Goal: Information Seeking & Learning: Understand process/instructions

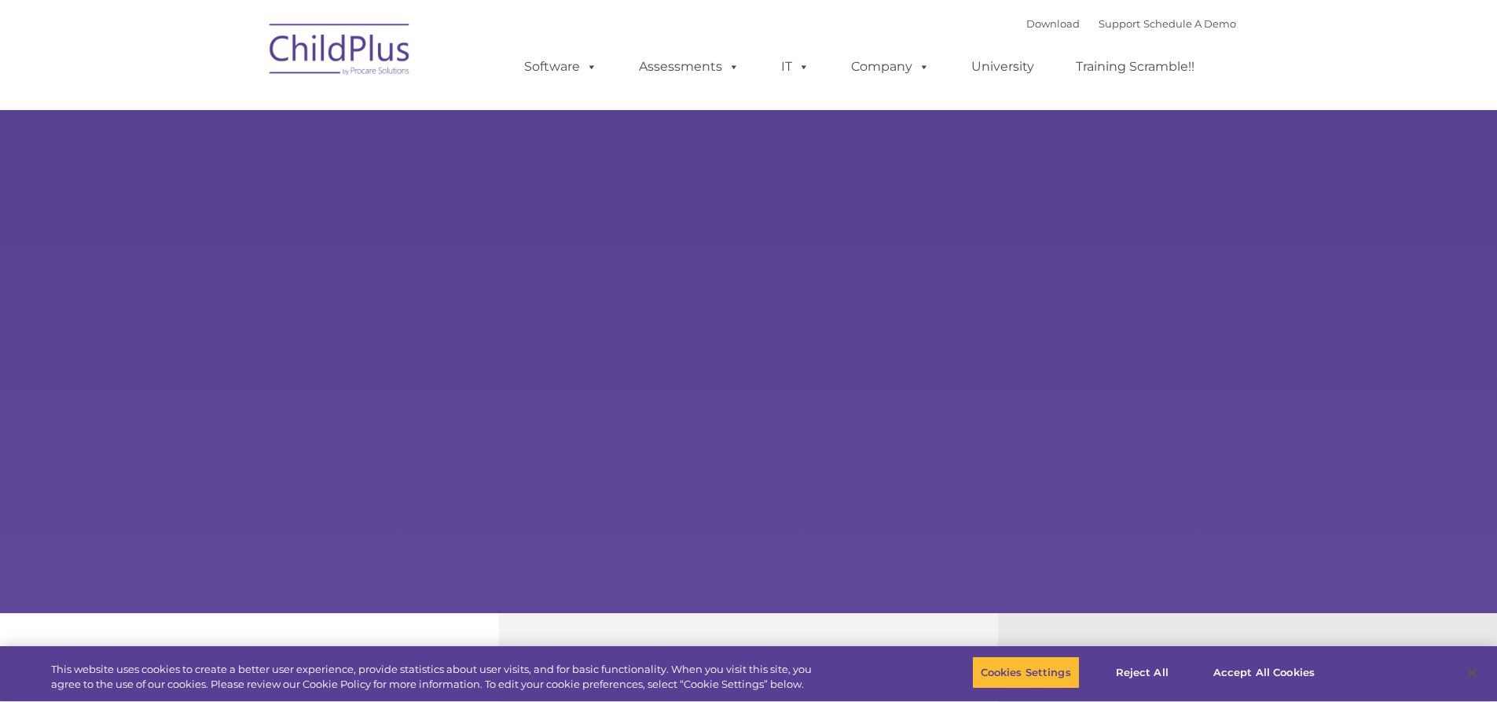
type input ""
select select "MEDIUM"
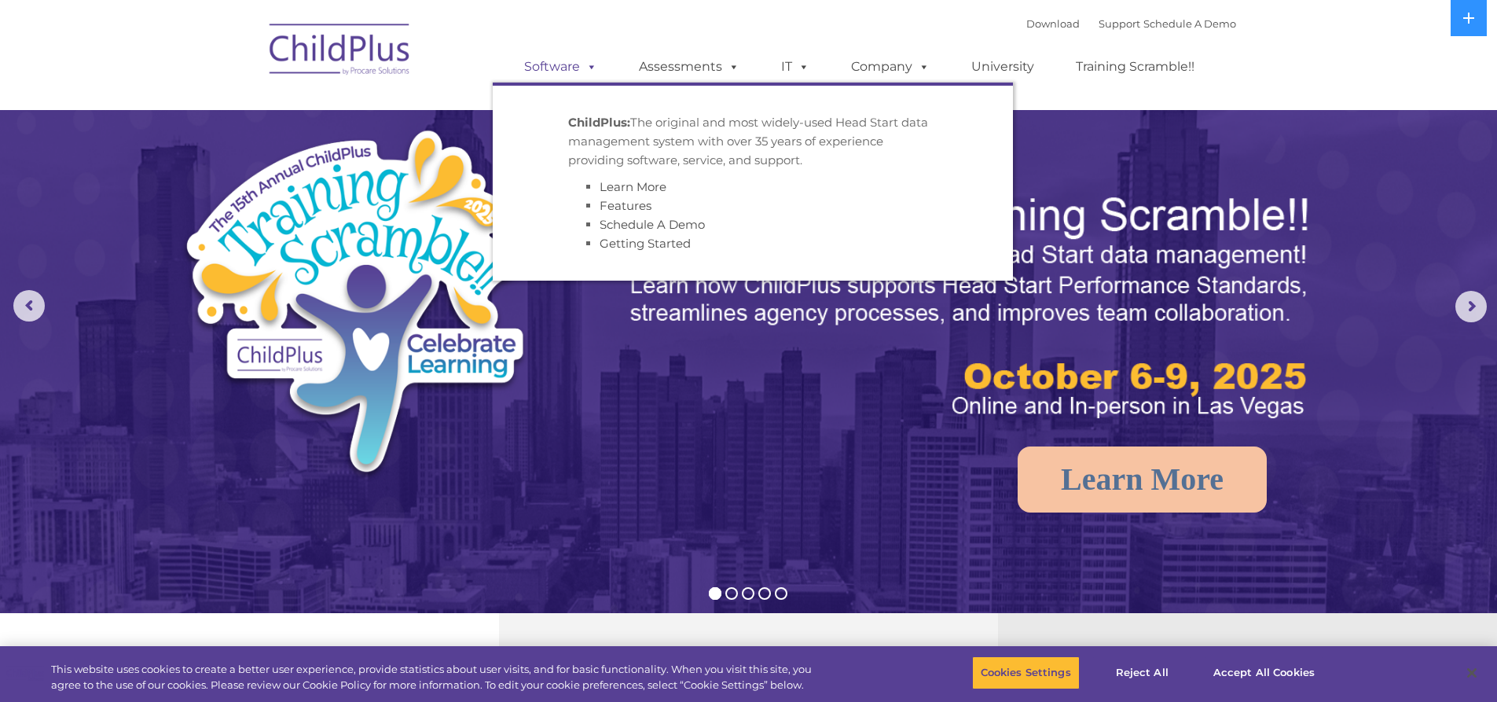
click at [582, 68] on span at bounding box center [588, 66] width 17 height 15
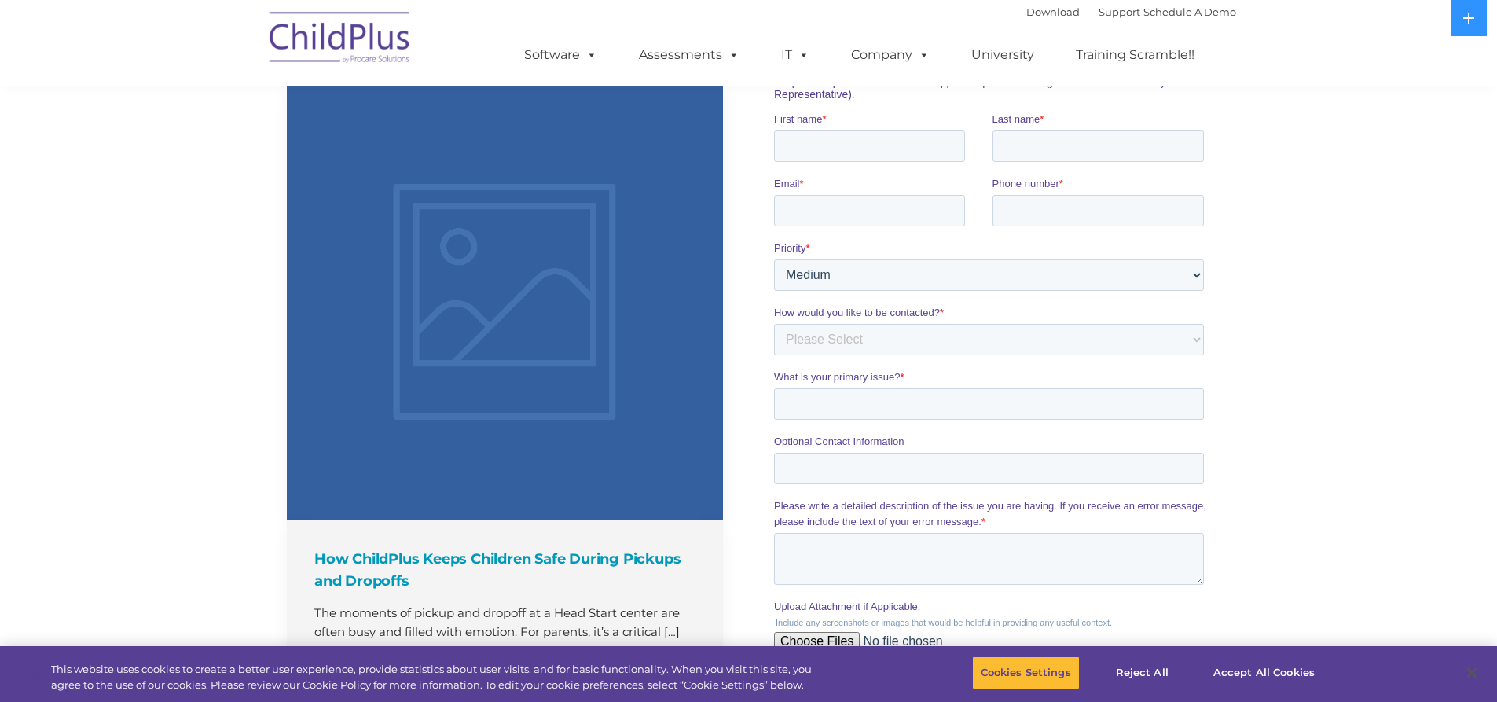
scroll to position [1574, 0]
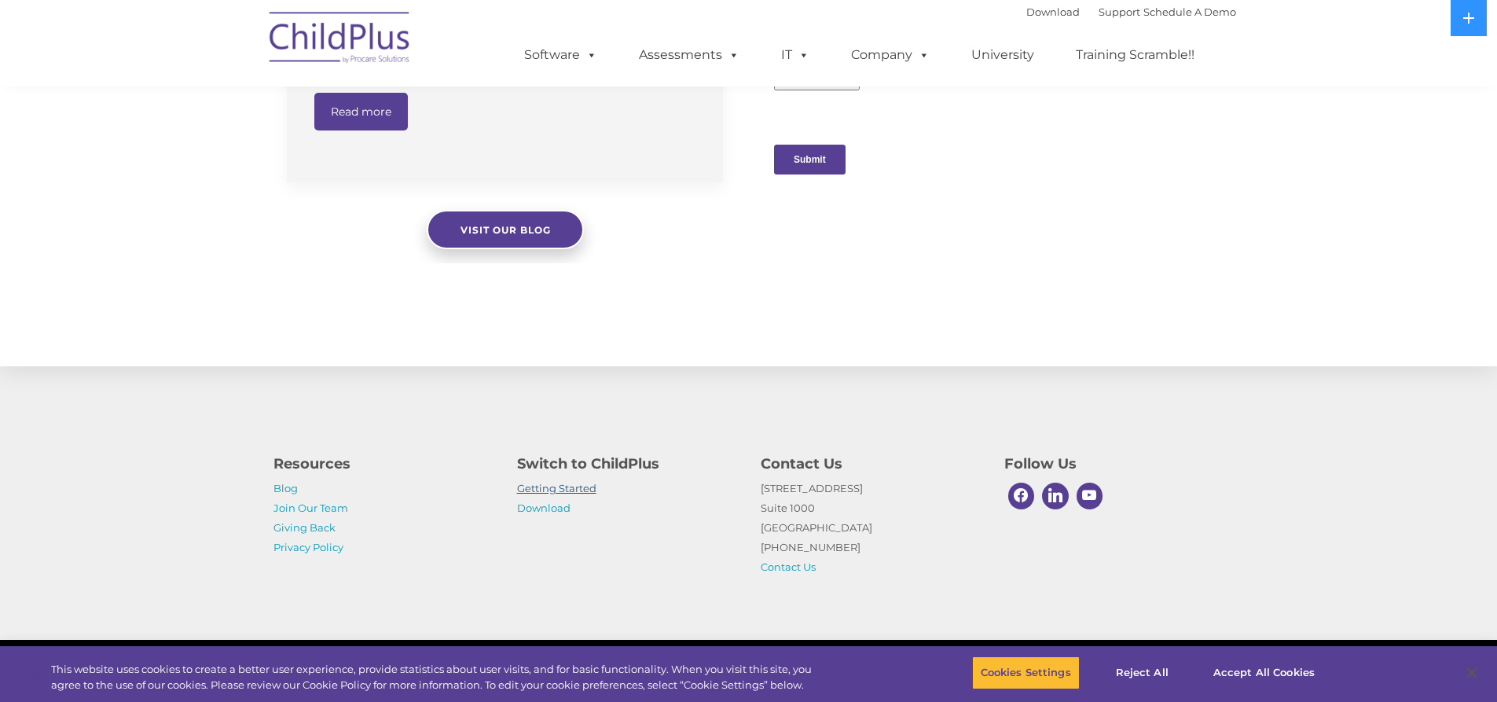
click at [592, 490] on link "Getting Started" at bounding box center [556, 488] width 79 height 13
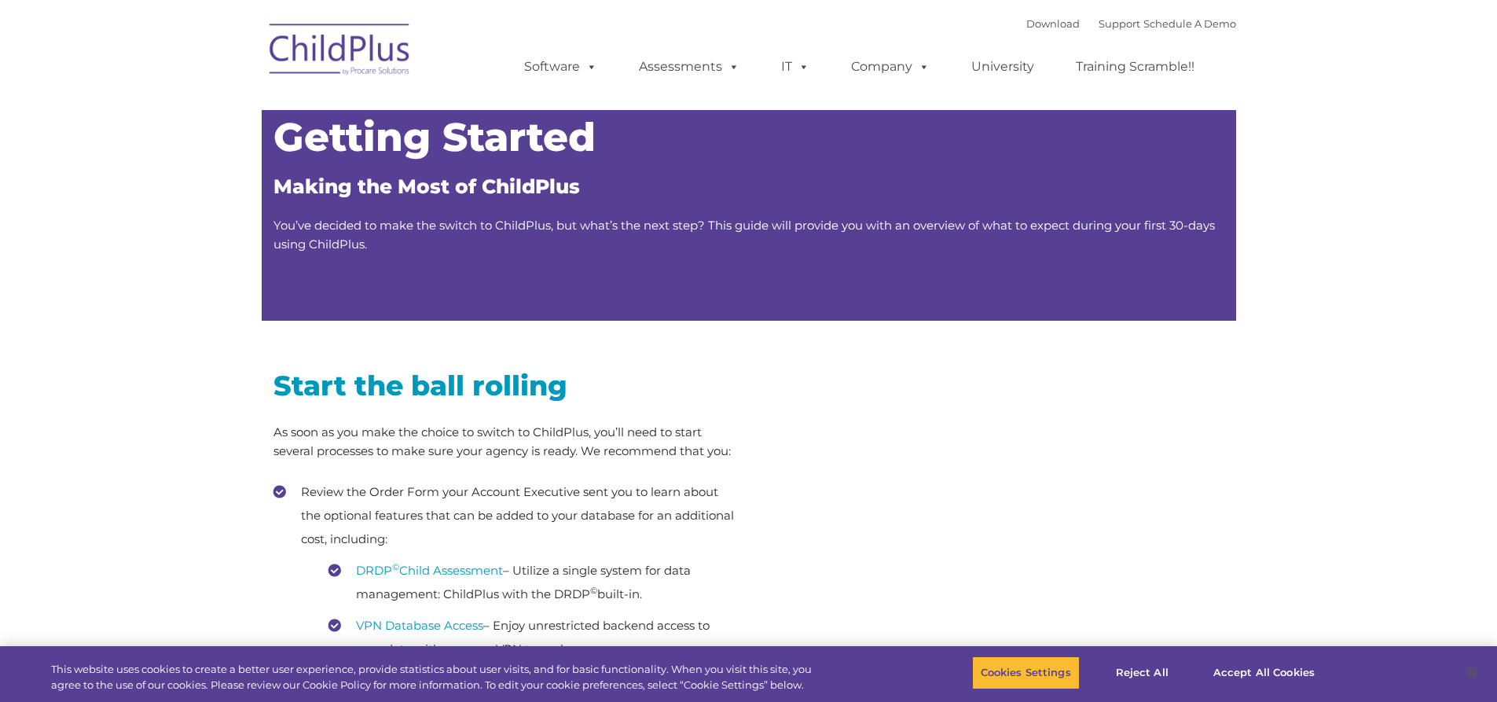
type input ""
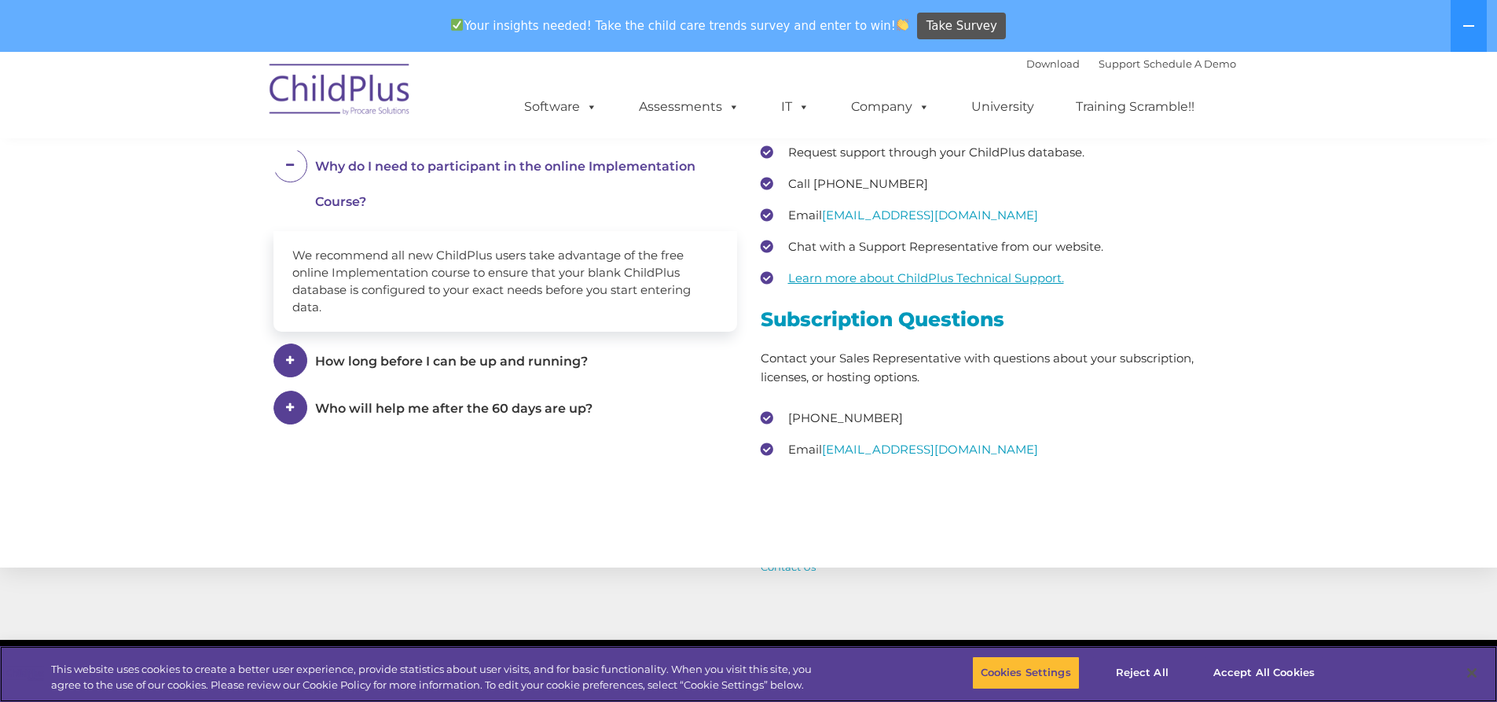
scroll to position [2204, 0]
